Goal: Task Accomplishment & Management: Use online tool/utility

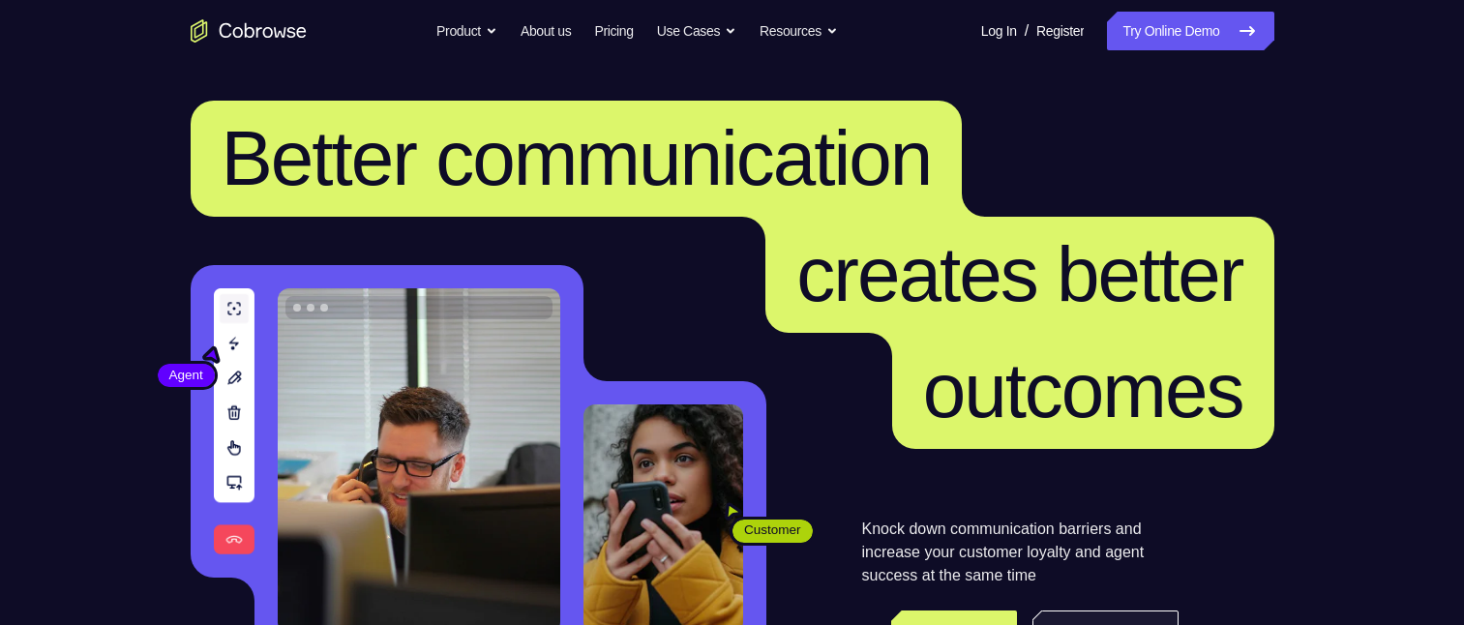
click at [1103, 557] on div "Knock down communication barriers and increase your customer loyalty and agent …" at bounding box center [1020, 587] width 317 height 139
click at [1090, 612] on link "Try Online Demo" at bounding box center [1105, 634] width 145 height 46
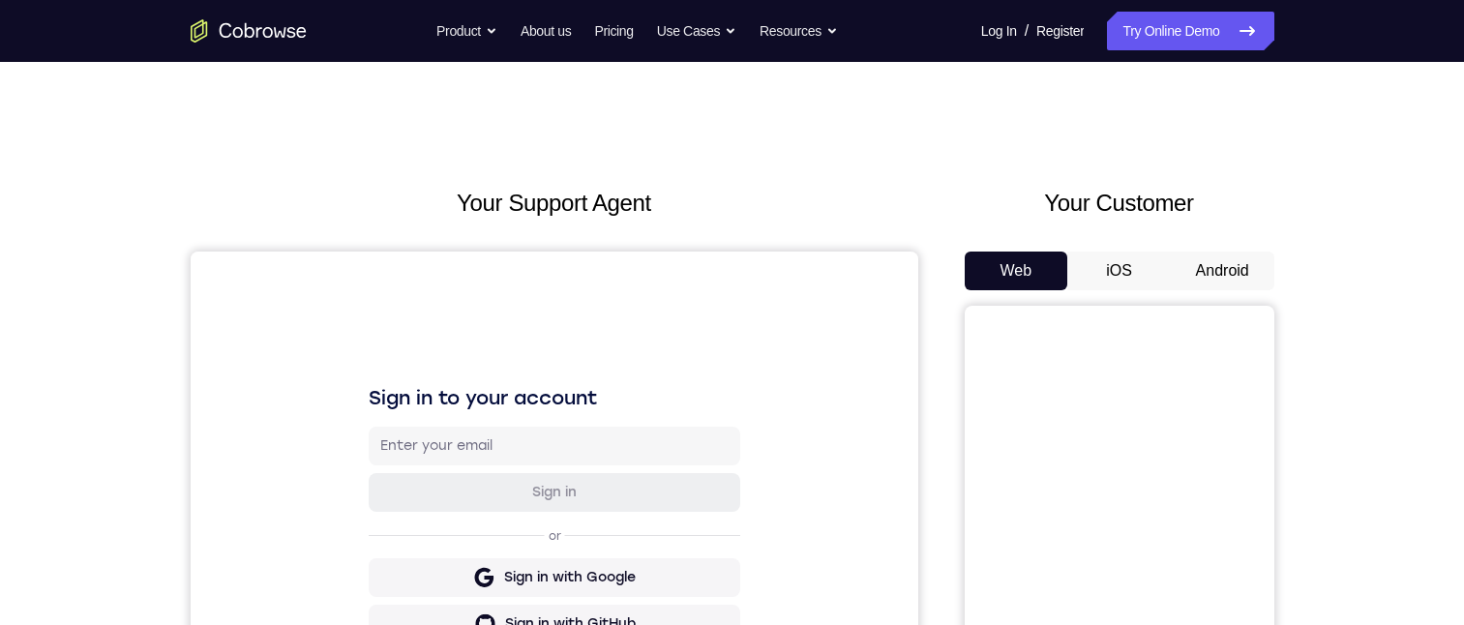
click at [1203, 265] on button "Android" at bounding box center [1223, 271] width 104 height 39
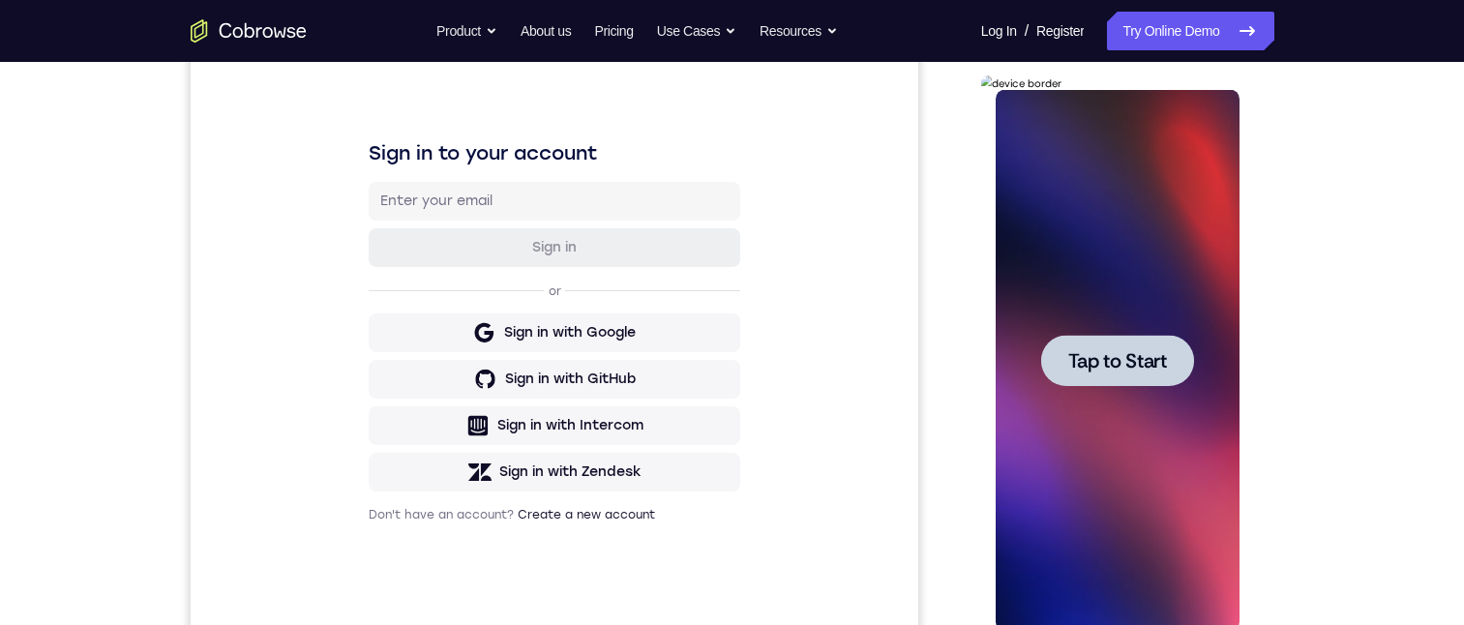
scroll to position [284, 0]
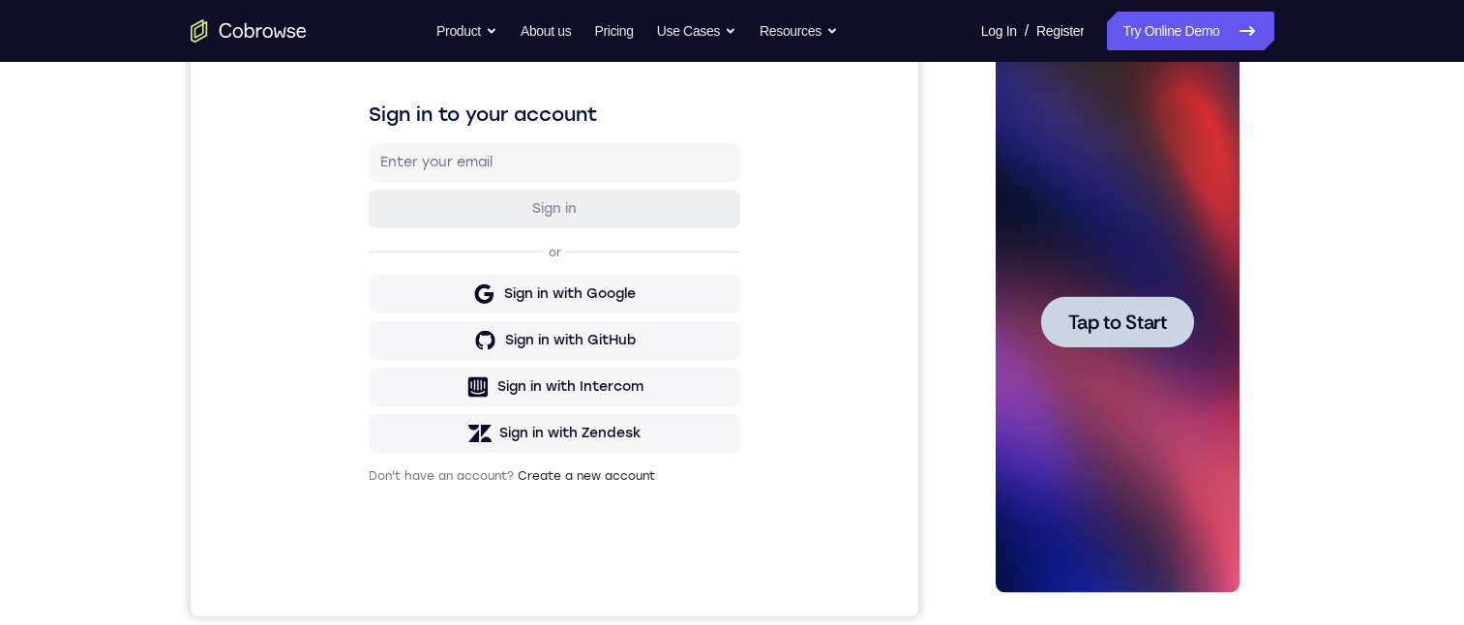
click at [1121, 313] on span "Tap to Start" at bounding box center [1118, 322] width 99 height 19
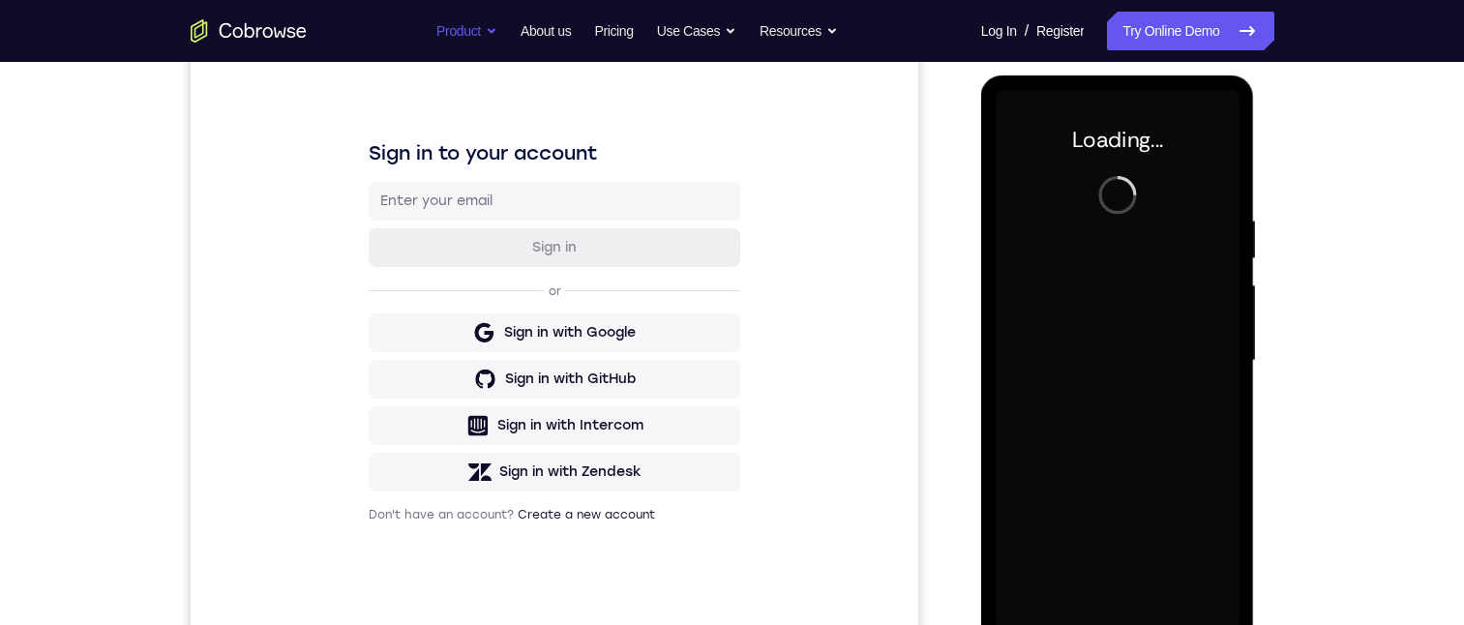
scroll to position [0, 0]
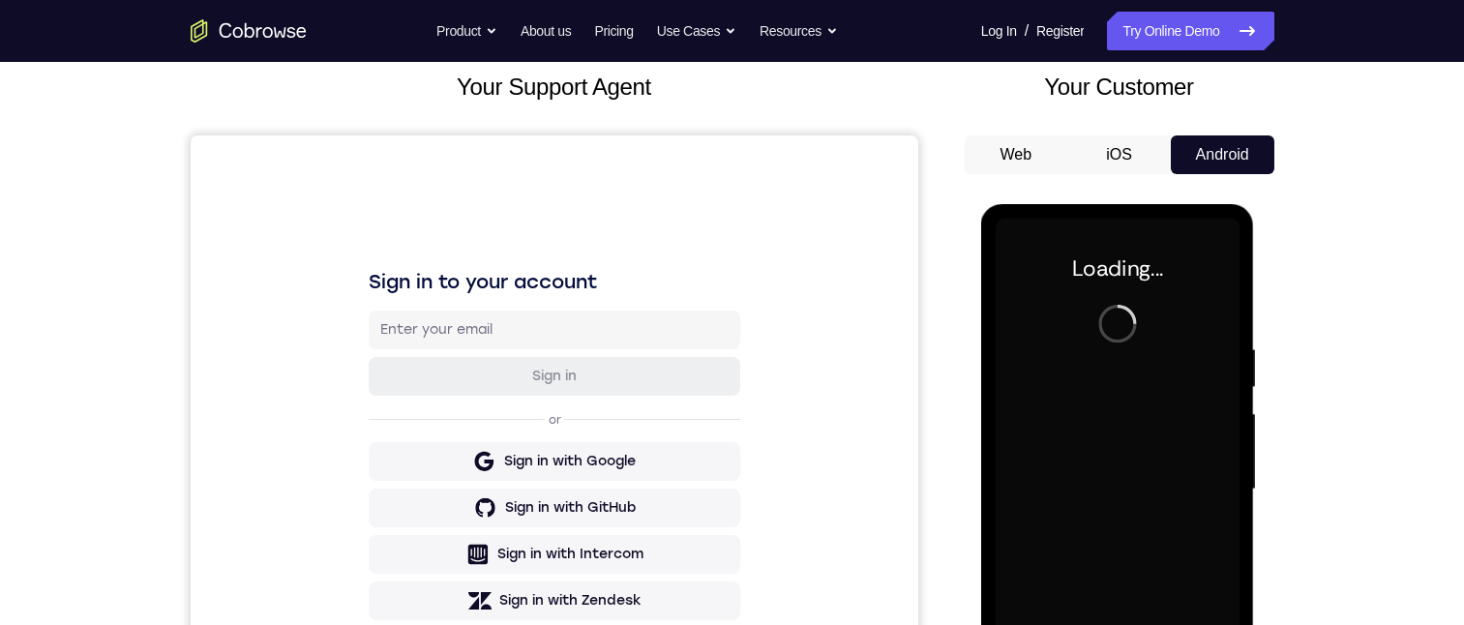
drag, startPoint x: 1466, startPoint y: 614, endPoint x: 257, endPoint y: 76, distance: 1322.9
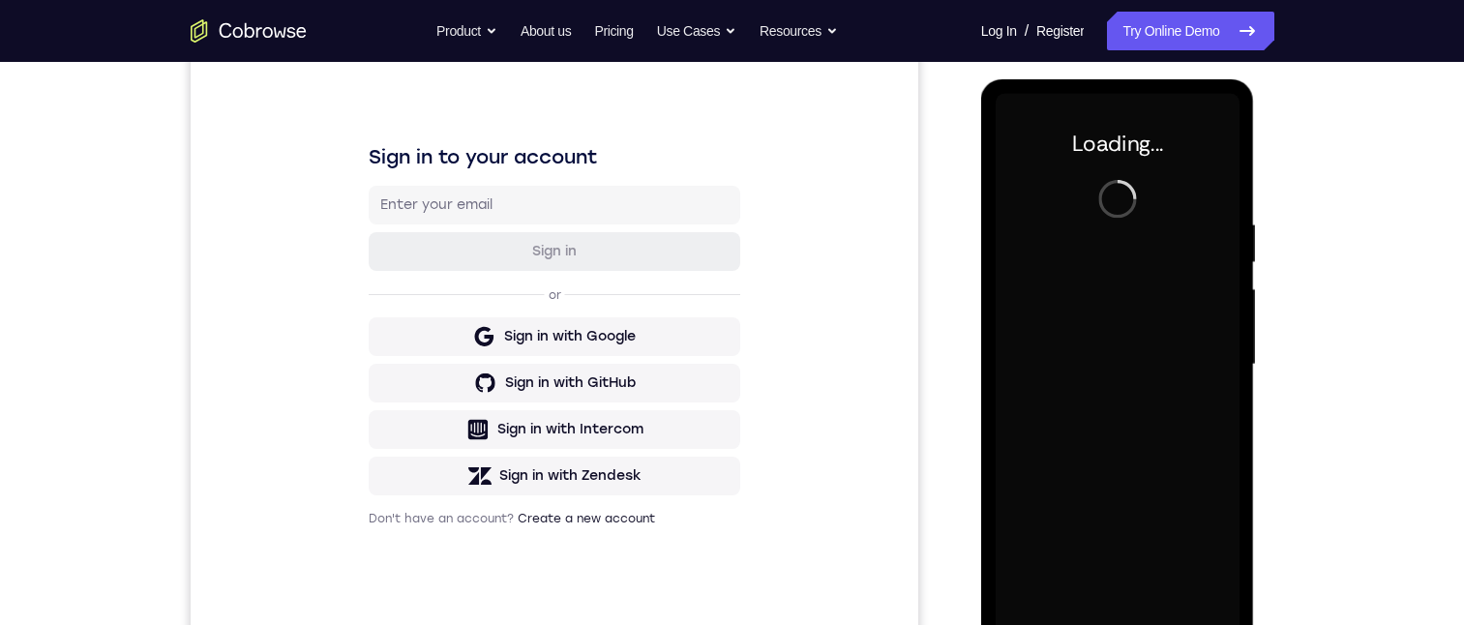
scroll to position [245, 0]
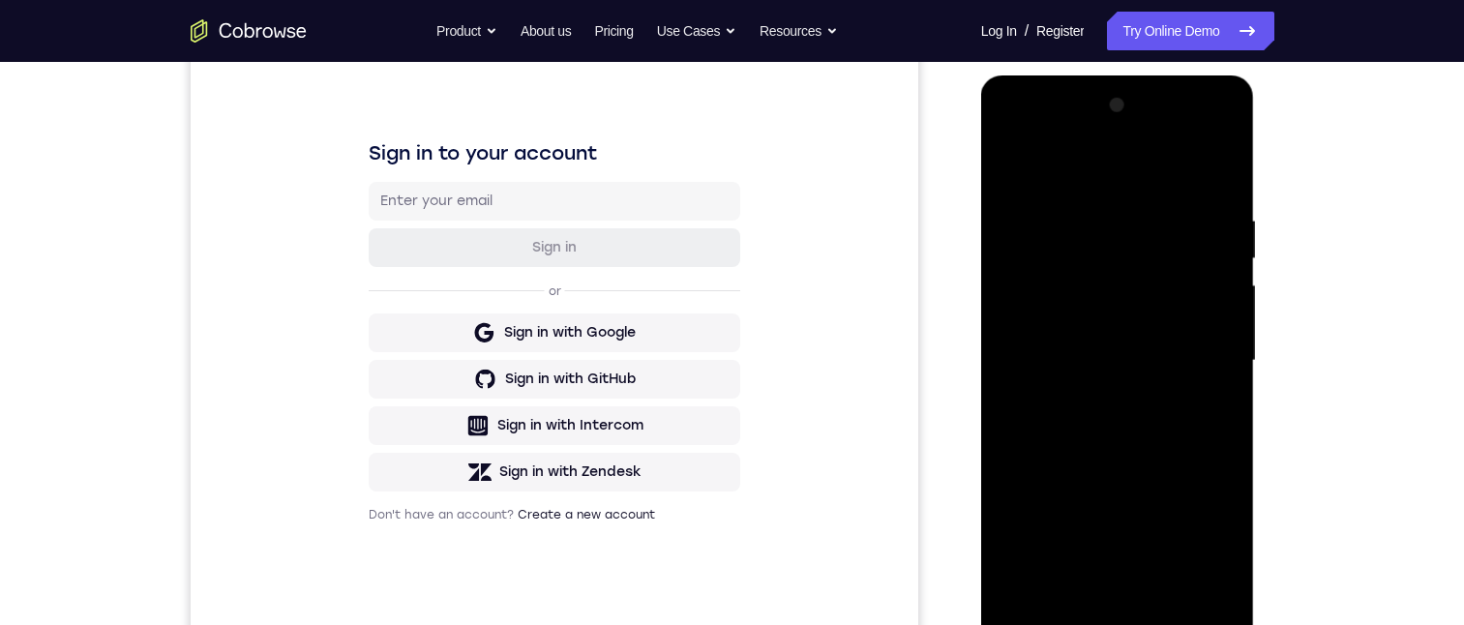
click at [1125, 621] on div at bounding box center [1118, 361] width 244 height 542
click at [1199, 536] on div at bounding box center [1118, 361] width 244 height 542
click at [1012, 139] on div at bounding box center [1118, 361] width 244 height 542
click at [1189, 347] on div at bounding box center [1118, 361] width 244 height 542
click at [1148, 394] on div at bounding box center [1118, 361] width 244 height 542
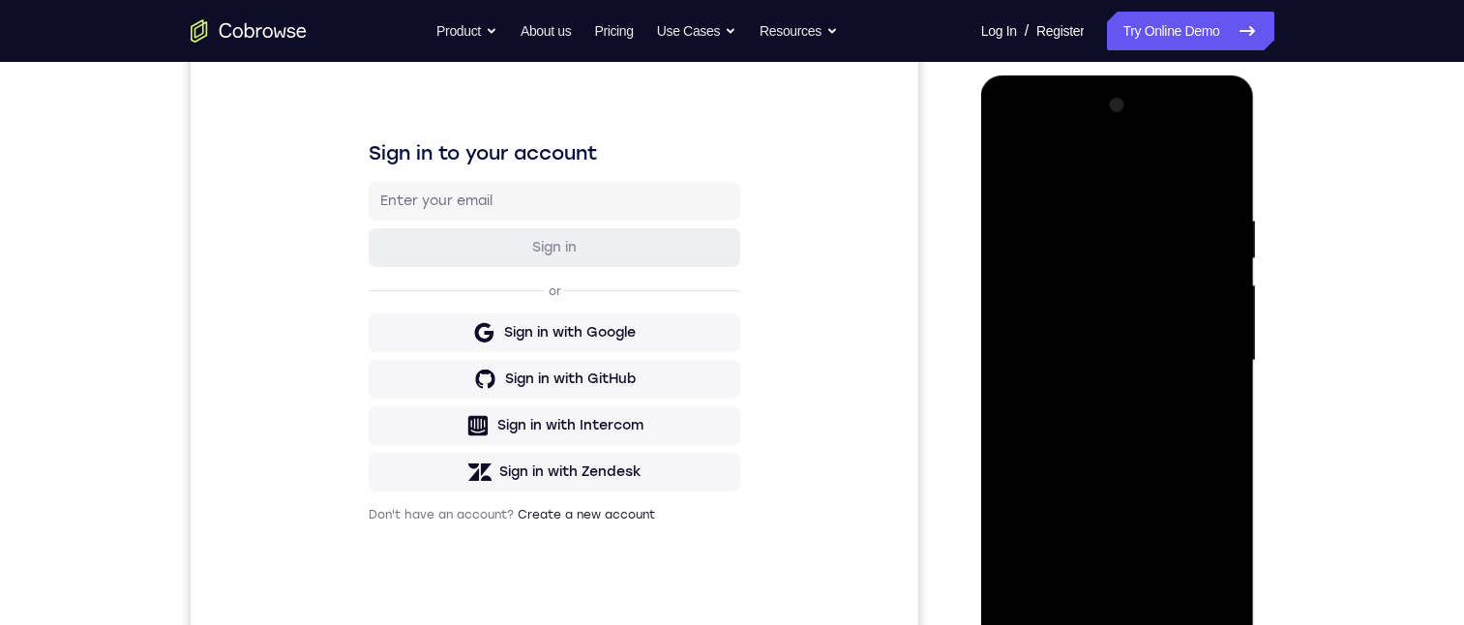
click at [1053, 252] on div at bounding box center [1118, 361] width 244 height 542
click at [1175, 471] on div at bounding box center [1118, 361] width 244 height 542
click at [1166, 541] on div at bounding box center [1118, 361] width 244 height 542
click at [1044, 513] on div at bounding box center [1118, 361] width 244 height 542
click at [1054, 203] on div at bounding box center [1118, 361] width 244 height 542
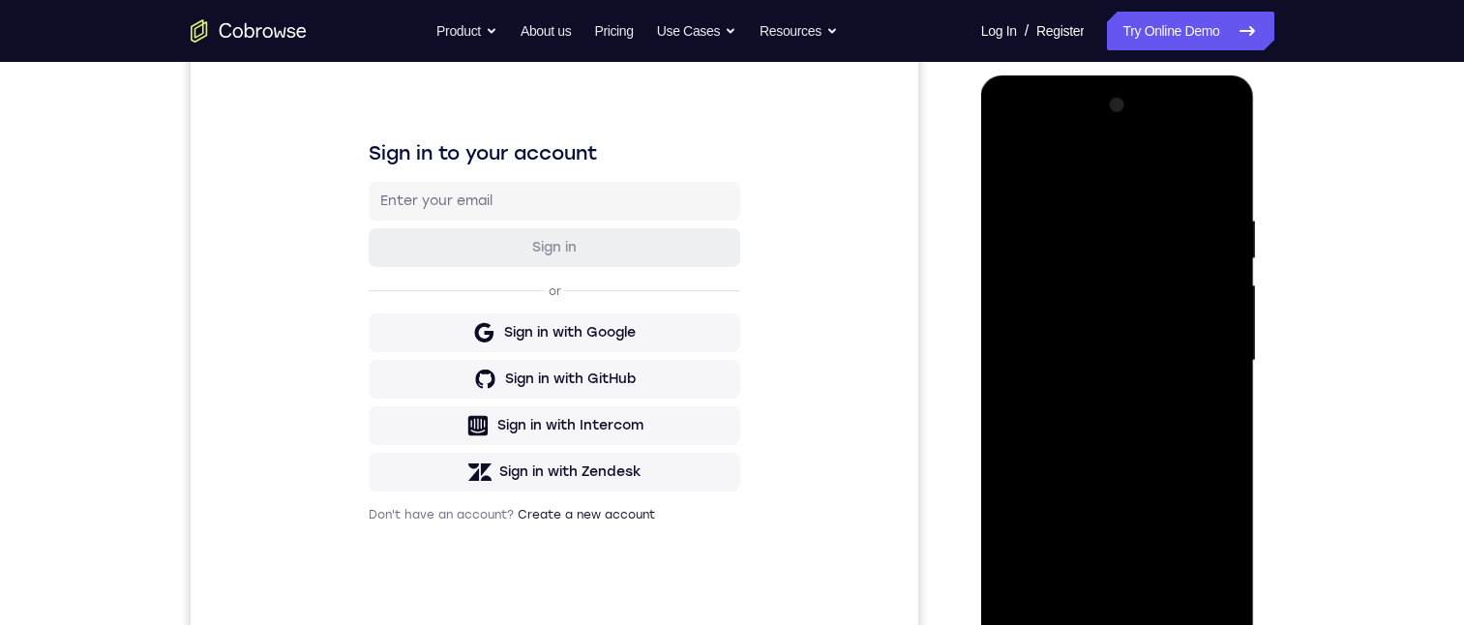
click at [1043, 277] on div at bounding box center [1118, 361] width 244 height 542
click at [1011, 136] on div at bounding box center [1118, 361] width 244 height 542
click at [1193, 354] on div at bounding box center [1118, 361] width 244 height 542
click at [1108, 364] on div at bounding box center [1118, 361] width 244 height 542
click at [1096, 398] on div at bounding box center [1118, 361] width 244 height 542
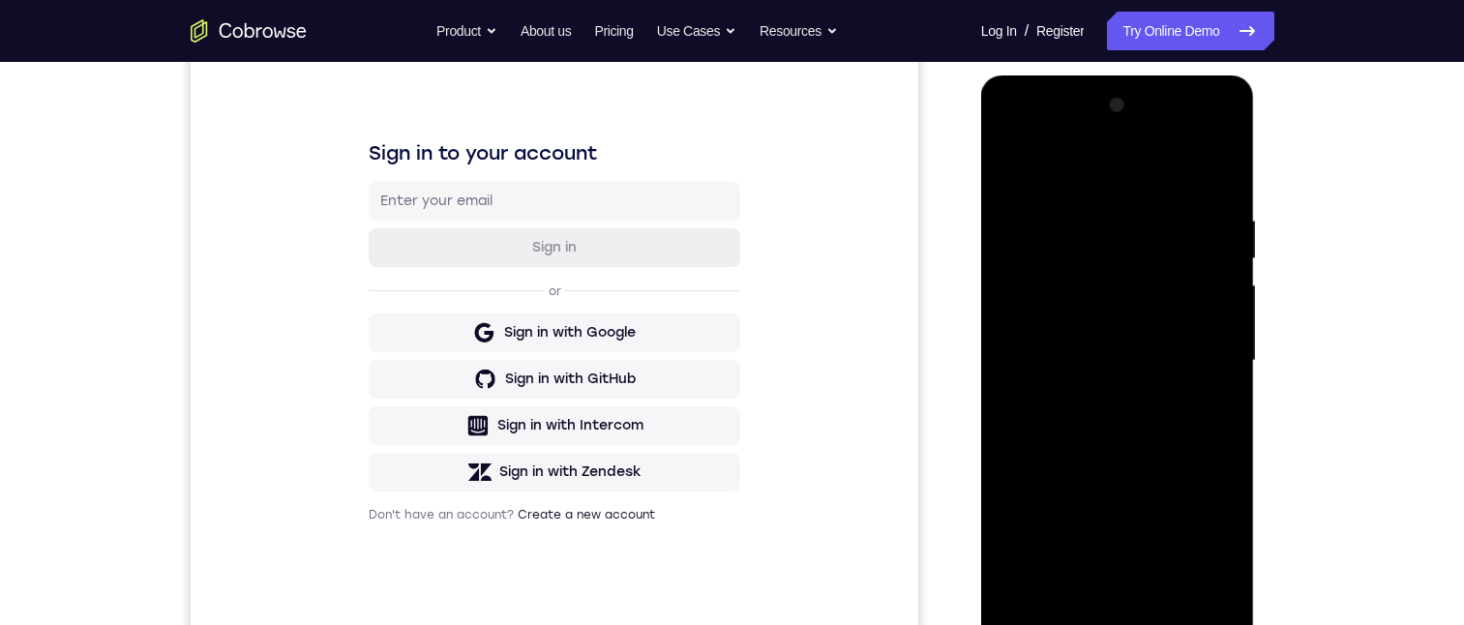
click at [1096, 398] on div at bounding box center [1118, 361] width 244 height 542
click at [1035, 338] on div at bounding box center [1118, 361] width 244 height 542
click at [1036, 317] on div at bounding box center [1118, 361] width 244 height 542
click at [1213, 322] on div at bounding box center [1118, 361] width 244 height 542
click at [1135, 359] on div at bounding box center [1118, 361] width 244 height 542
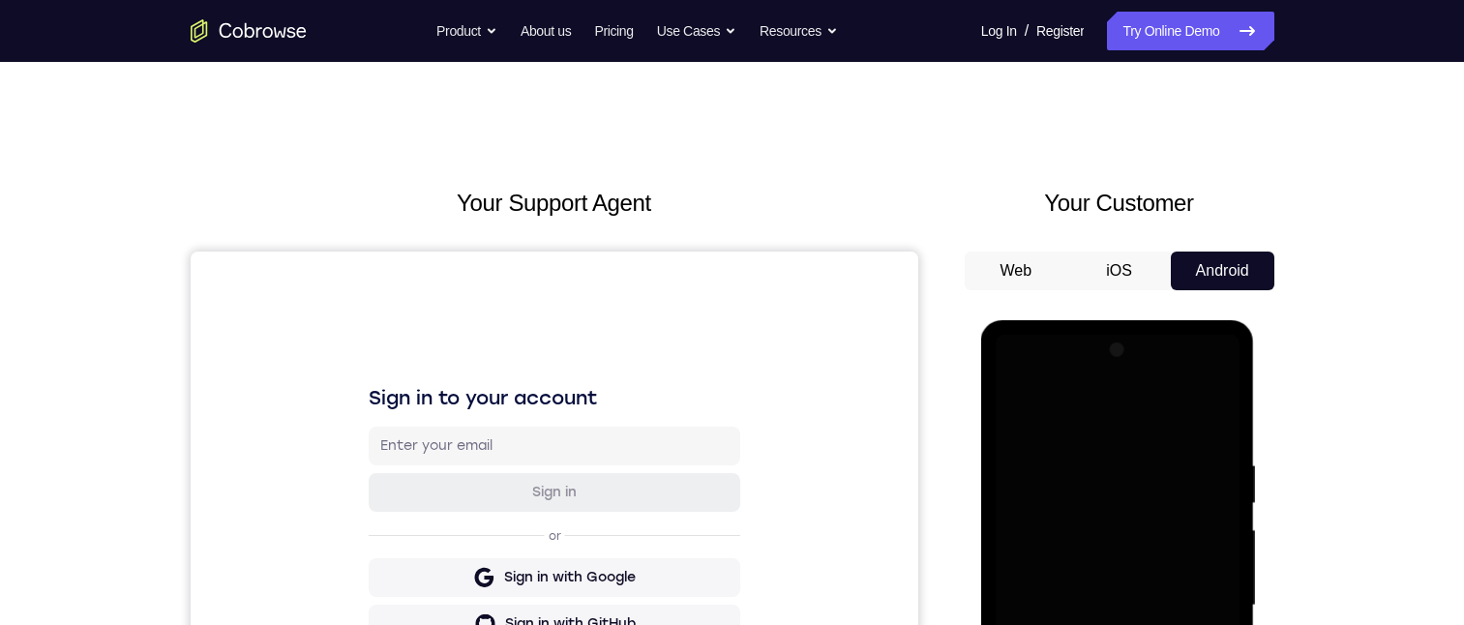
scroll to position [219, 0]
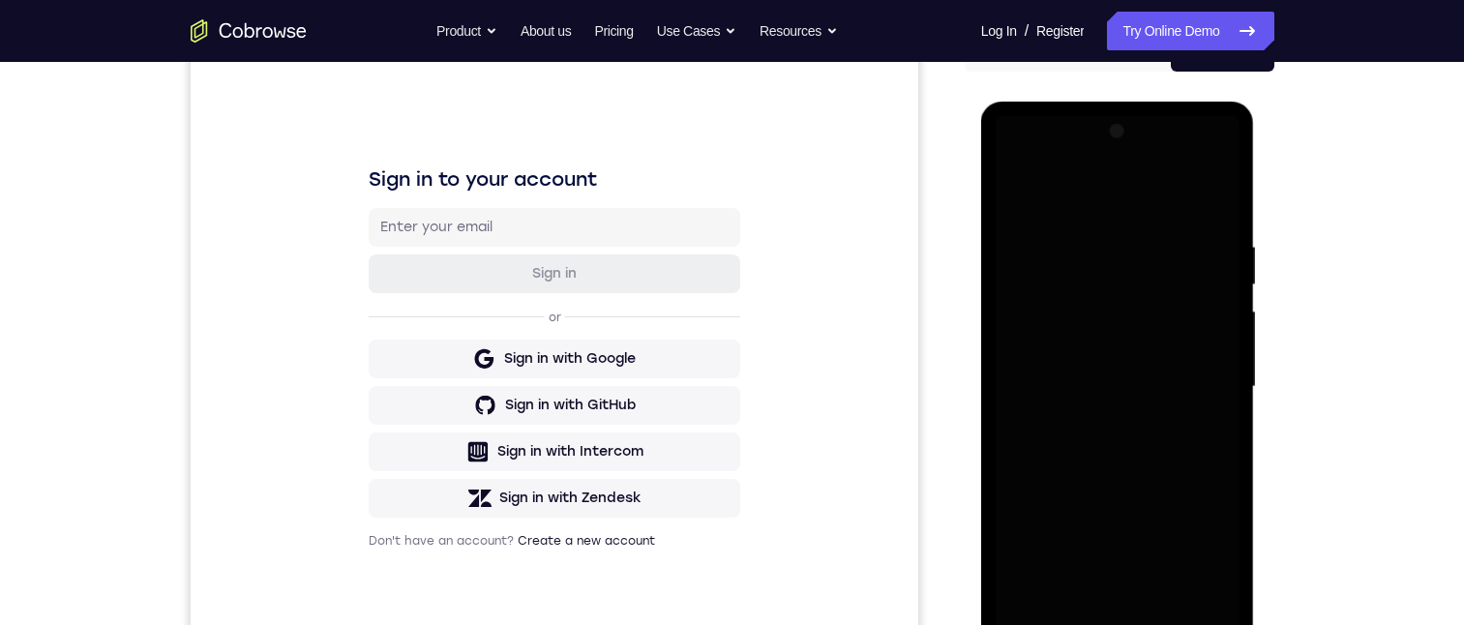
click at [1134, 471] on div at bounding box center [1118, 387] width 244 height 542
click at [1132, 493] on div at bounding box center [1118, 387] width 244 height 542
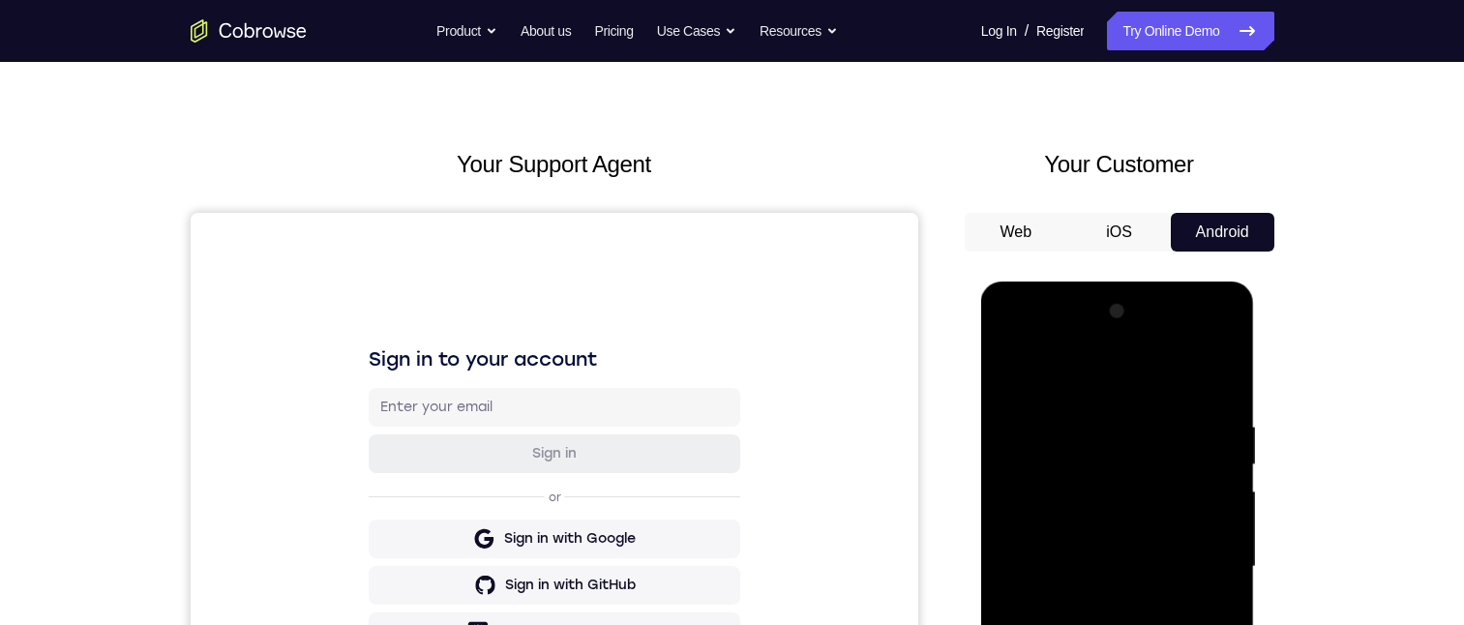
scroll to position [77, 0]
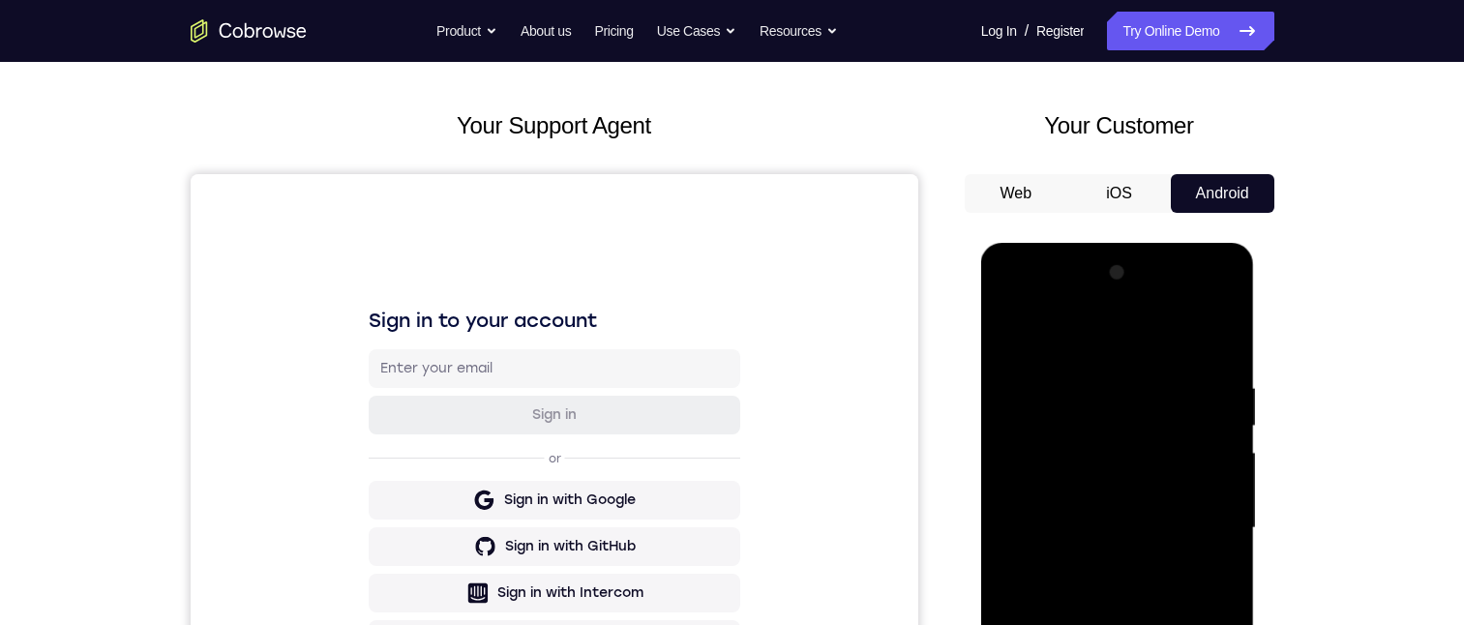
click at [1134, 522] on div at bounding box center [1118, 528] width 244 height 542
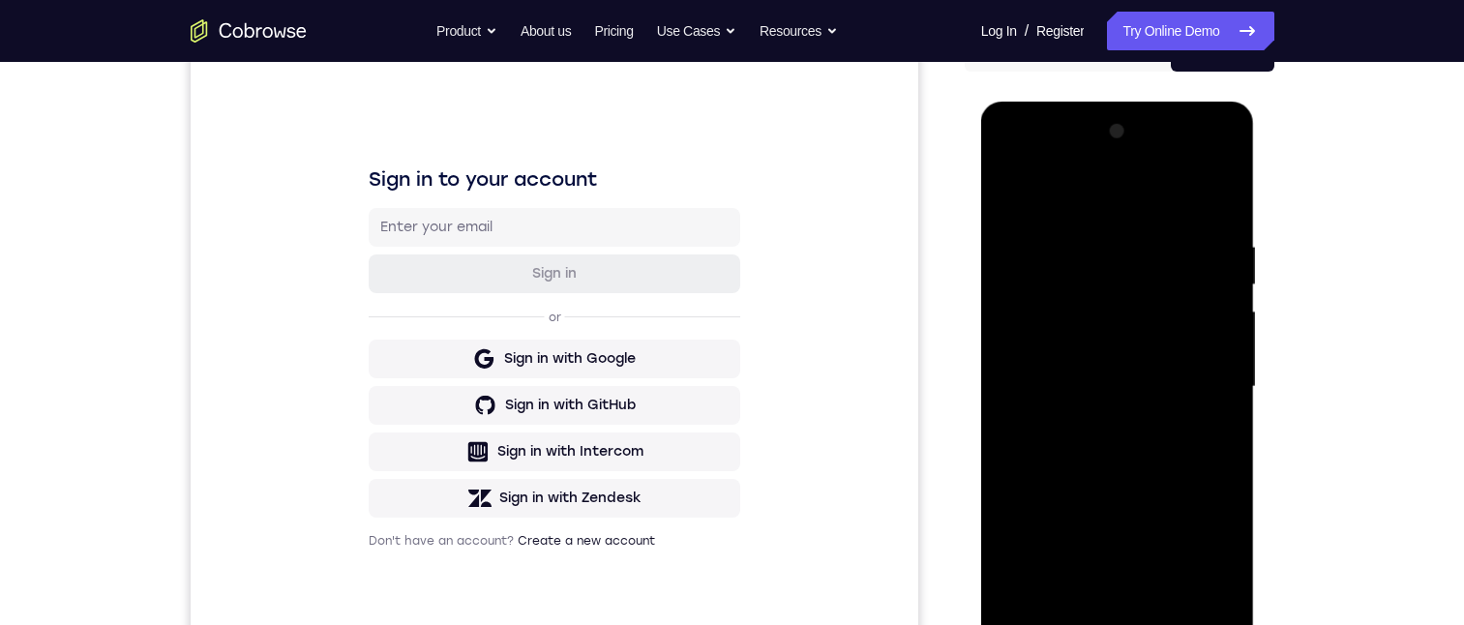
scroll to position [257, 0]
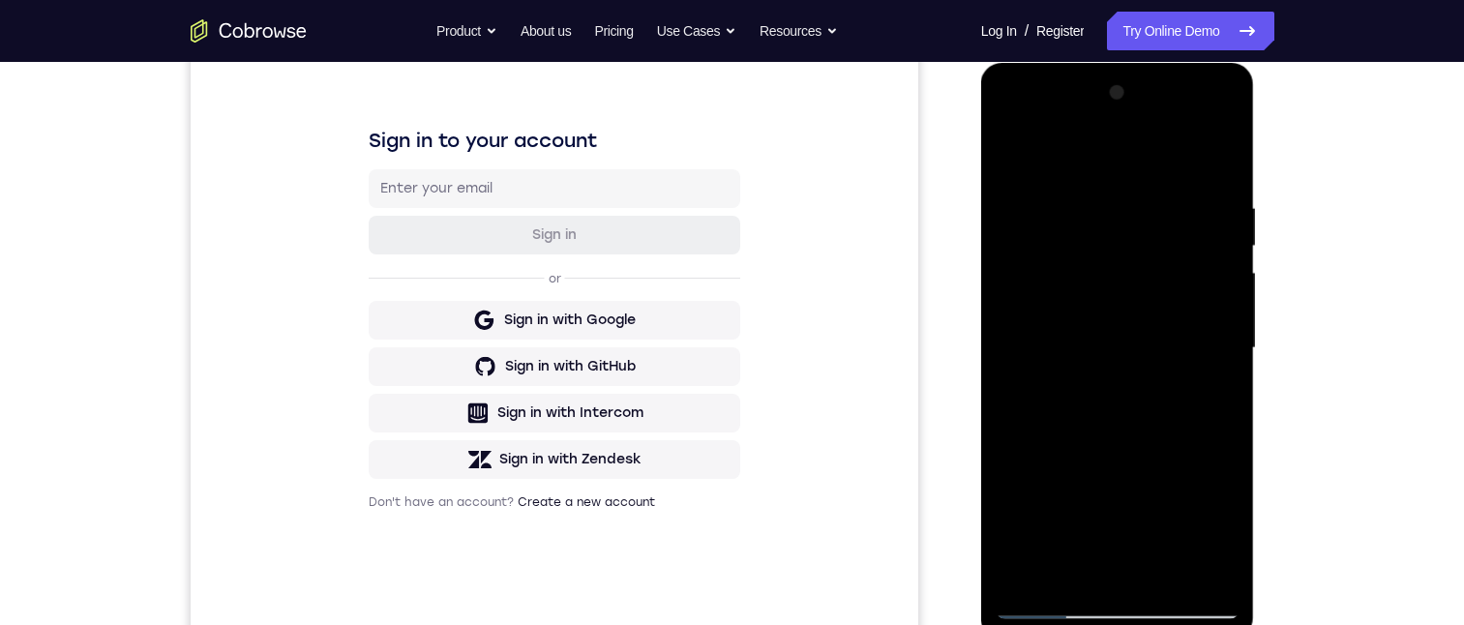
click at [1134, 588] on div at bounding box center [1118, 348] width 244 height 542
click at [1004, 148] on div at bounding box center [1118, 348] width 244 height 542
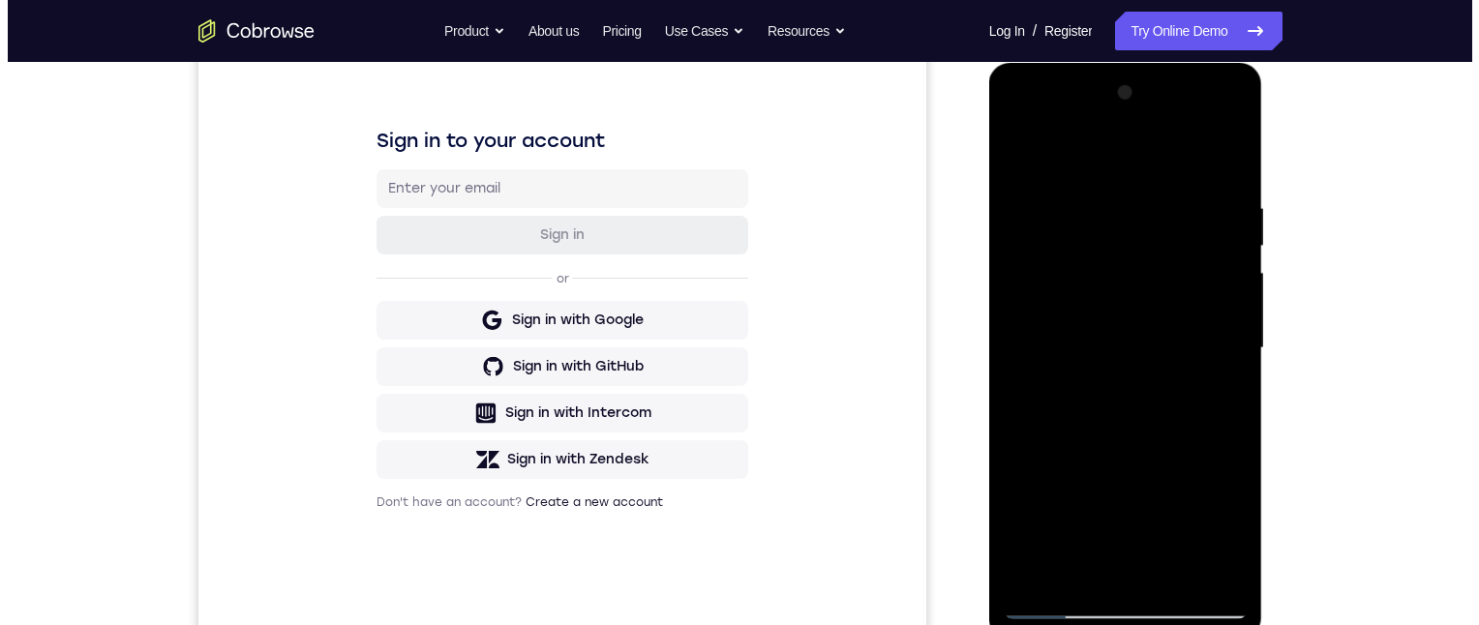
scroll to position [0, 0]
